Goal: Task Accomplishment & Management: Manage account settings

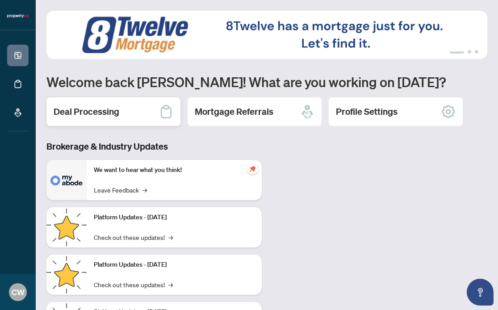
click at [100, 117] on h2 "Deal Processing" at bounding box center [87, 111] width 66 height 13
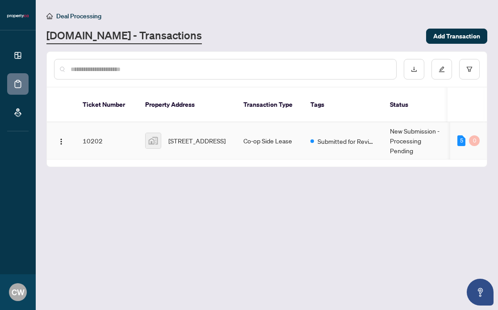
click at [124, 126] on td "10202" at bounding box center [107, 140] width 63 height 37
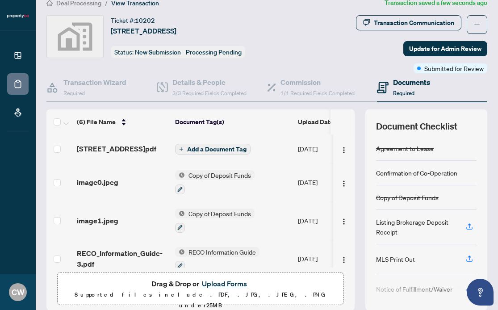
click at [231, 149] on span "Add a Document Tag" at bounding box center [216, 149] width 59 height 6
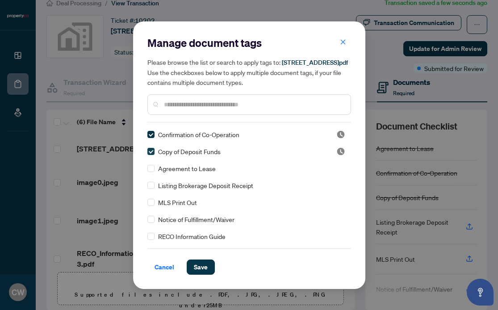
click at [149, 154] on span at bounding box center [150, 151] width 7 height 7
click at [196, 265] on span "Save" at bounding box center [201, 267] width 14 height 14
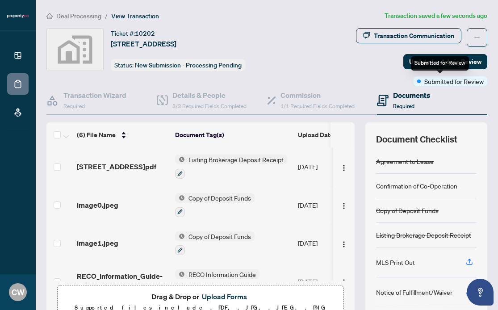
click at [445, 61] on div "Submitted for Review" at bounding box center [440, 63] width 58 height 14
click at [478, 62] on span "Update for Admin Review" at bounding box center [445, 62] width 72 height 14
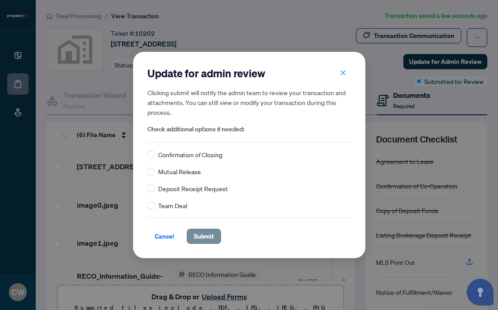
click at [198, 234] on span "Submit" at bounding box center [204, 236] width 20 height 14
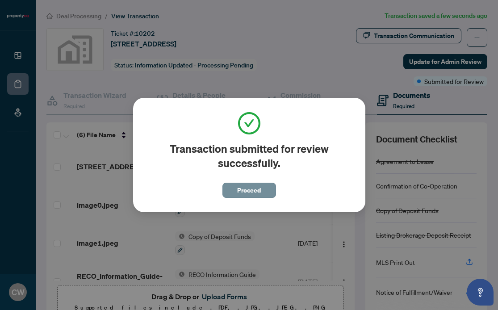
click at [260, 193] on span "Proceed" at bounding box center [249, 190] width 24 height 14
